Goal: Check status: Check status

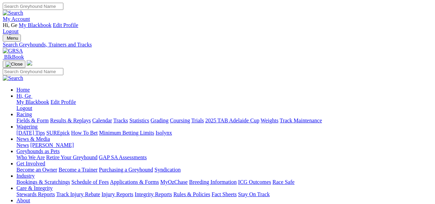
select select "cannington"
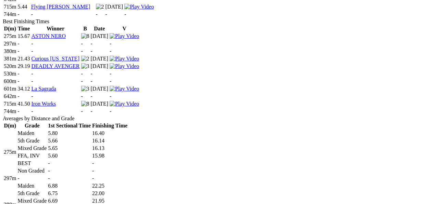
scroll to position [418, 0]
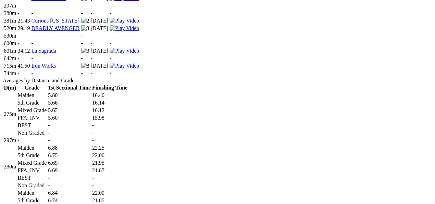
click at [91, 167] on td "6.69" at bounding box center [69, 170] width 43 height 7
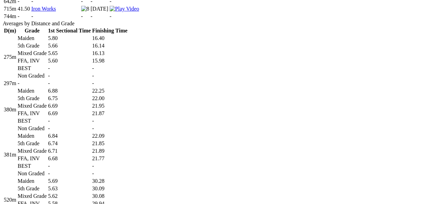
scroll to position [532, 0]
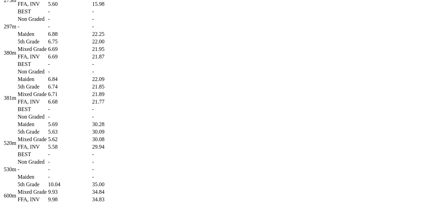
click at [47, 105] on td "FFA, INV" at bounding box center [32, 102] width 30 height 7
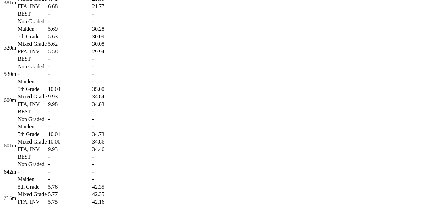
scroll to position [646, 0]
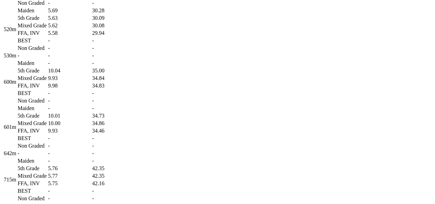
click at [47, 44] on td "BEST" at bounding box center [32, 40] width 30 height 7
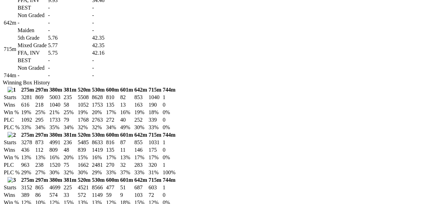
scroll to position [761, 0]
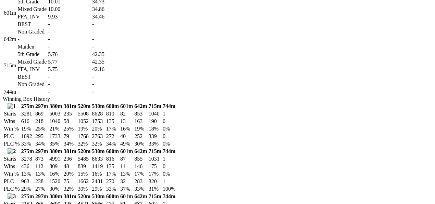
click at [91, 58] on td "5.76" at bounding box center [69, 54] width 43 height 7
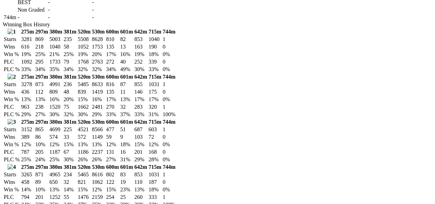
scroll to position [837, 0]
